Goal: Find contact information: Obtain details needed to contact an individual or organization

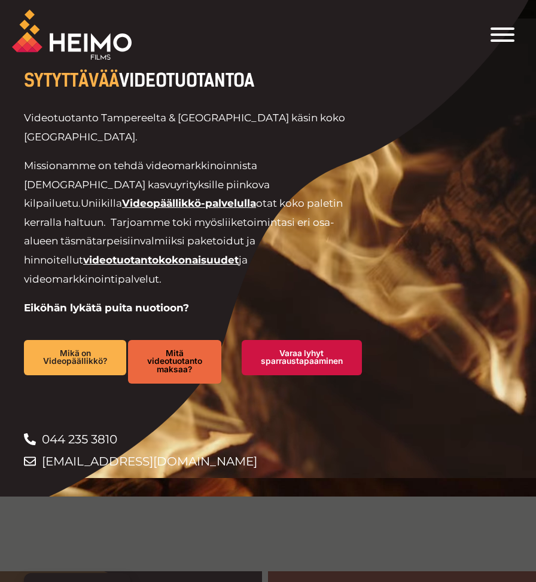
click at [495, 36] on span "Toggle Menu" at bounding box center [502, 34] width 24 height 14
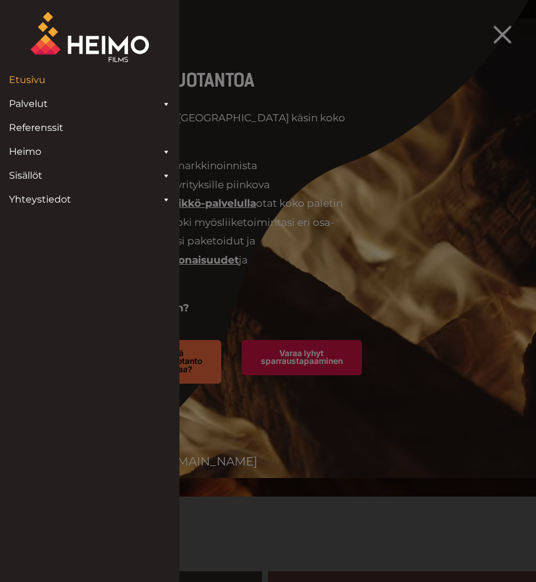
click at [29, 154] on link "Heimo" at bounding box center [89, 152] width 173 height 24
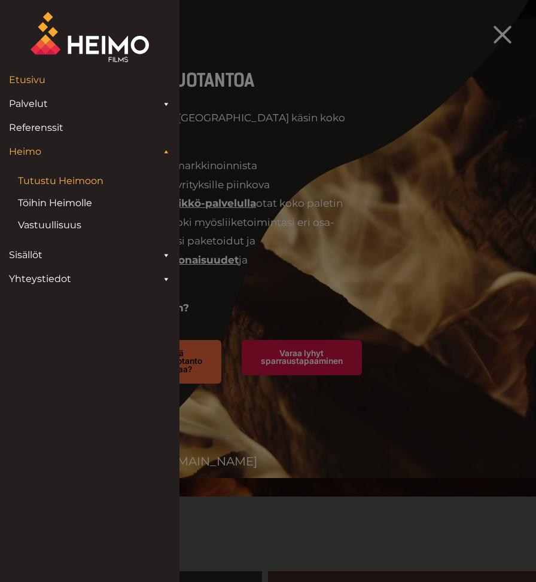
click at [38, 179] on link "Tutustu Heimoon" at bounding box center [89, 181] width 143 height 16
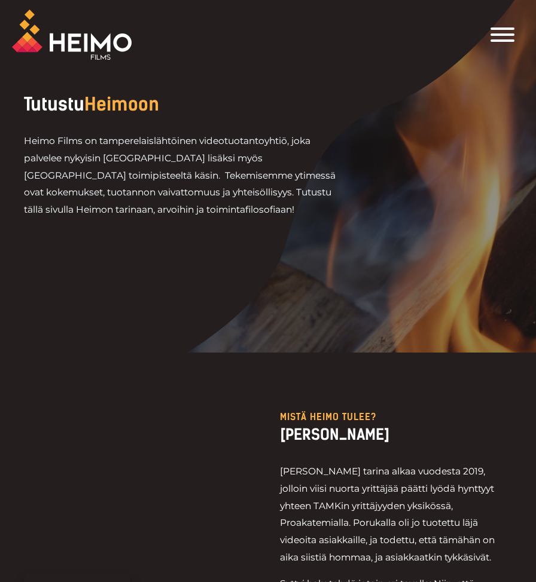
click at [499, 29] on span "Toggle Menu" at bounding box center [502, 28] width 24 height 2
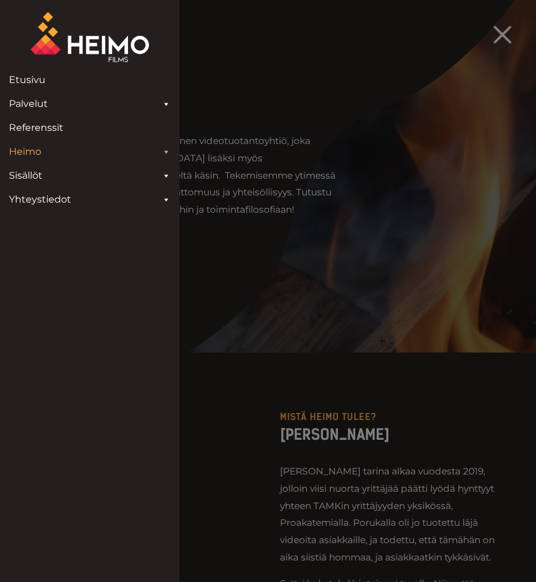
click at [499, 29] on div "Header Widget 1" at bounding box center [502, 35] width 31 height 24
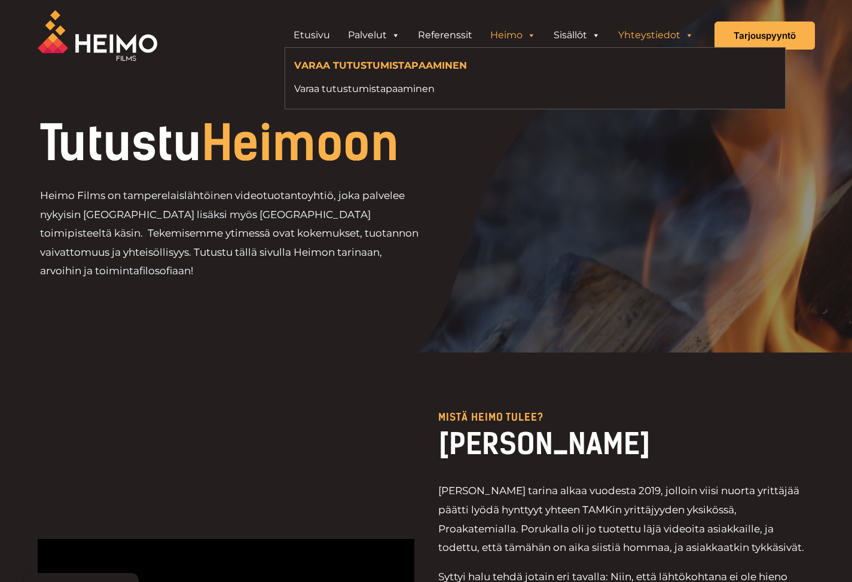
click at [535, 38] on link "Yhteystiedot" at bounding box center [655, 35] width 93 height 24
